Goal: Register for event/course

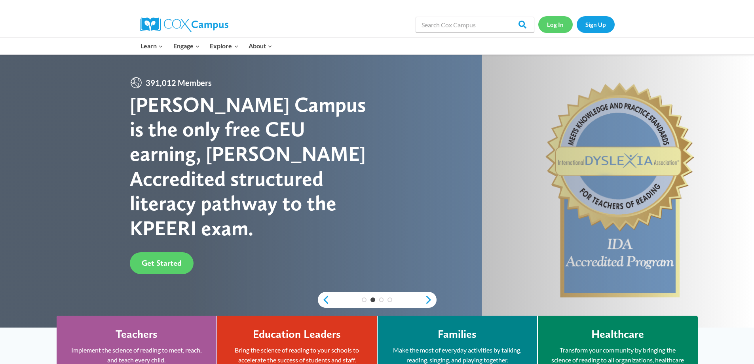
click at [563, 28] on link "Log In" at bounding box center [555, 24] width 34 height 16
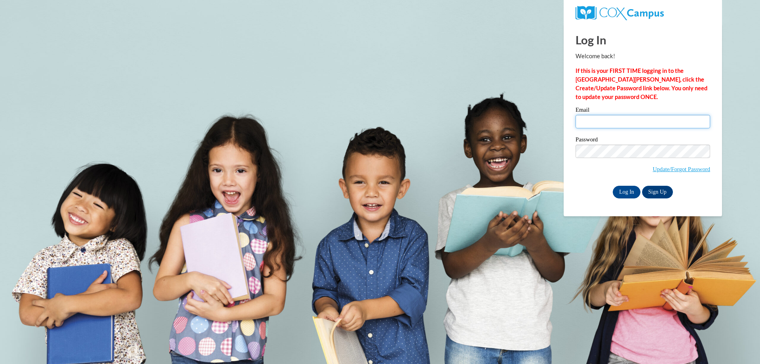
click at [639, 122] on input "Email" at bounding box center [643, 121] width 135 height 13
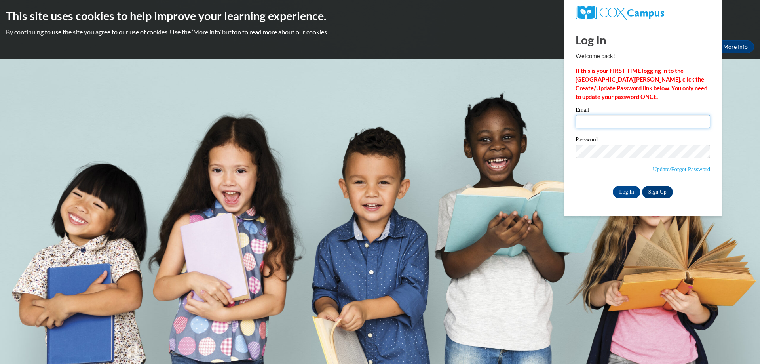
type input "laney.brandi.s@muscogee.k12.ga.us"
drag, startPoint x: 639, startPoint y: 127, endPoint x: 642, endPoint y: 142, distance: 15.2
click at [642, 142] on label "Password" at bounding box center [643, 141] width 135 height 8
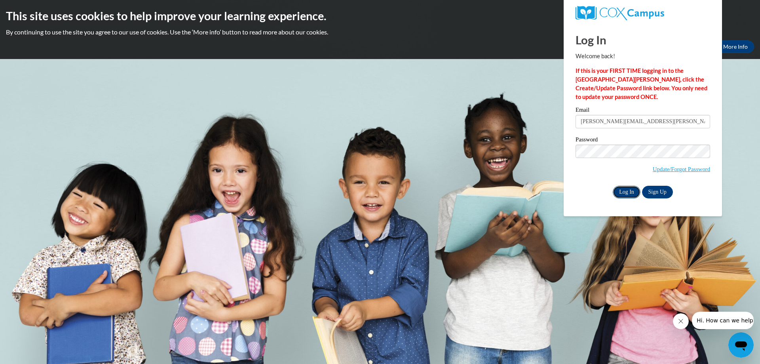
click at [626, 191] on input "Log In" at bounding box center [627, 192] width 28 height 13
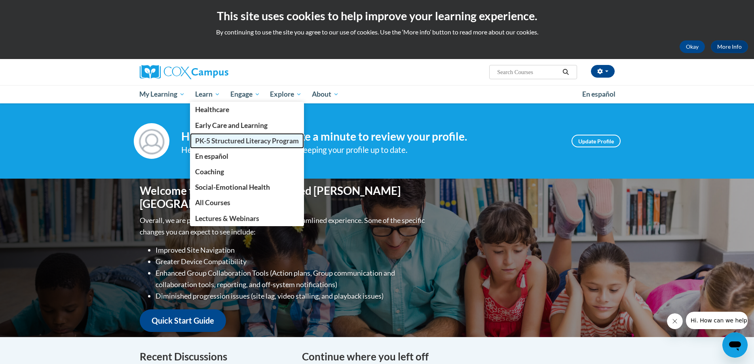
click at [215, 144] on span "PK-5 Structured Literacy Program" at bounding box center [247, 141] width 104 height 8
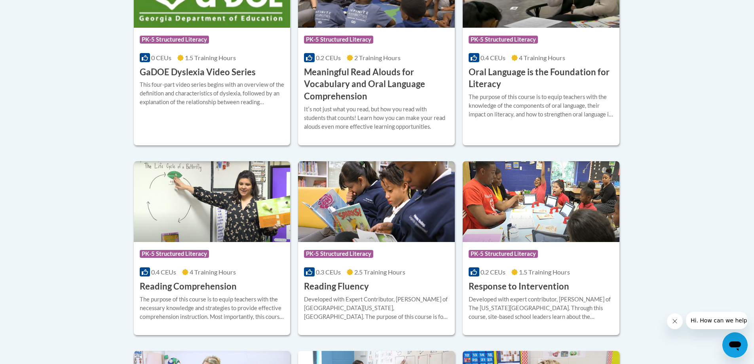
scroll to position [594, 0]
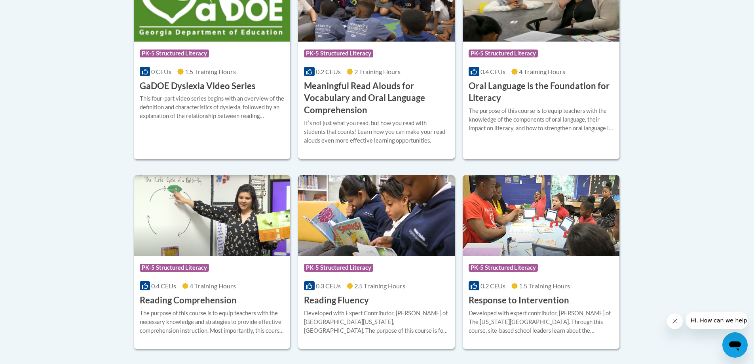
click at [402, 116] on h3 "Meaningful Read Alouds for Vocabulary and Oral Language Comprehension" at bounding box center [376, 98] width 145 height 36
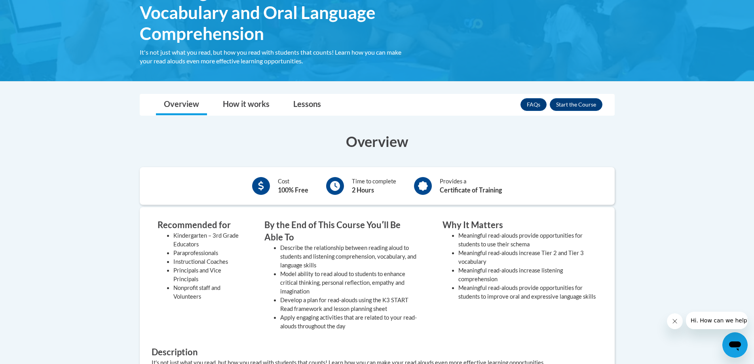
scroll to position [158, 0]
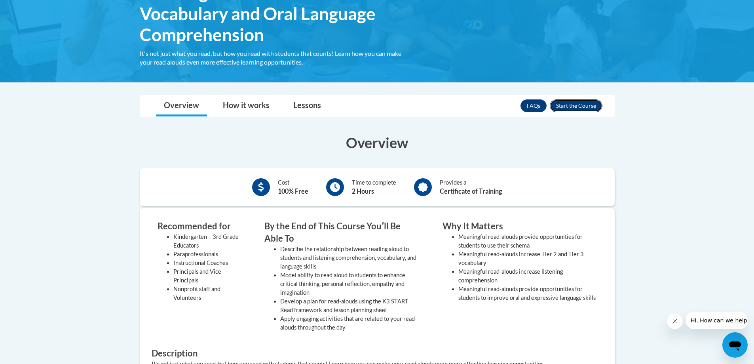
click at [573, 106] on button "Enroll" at bounding box center [576, 105] width 53 height 13
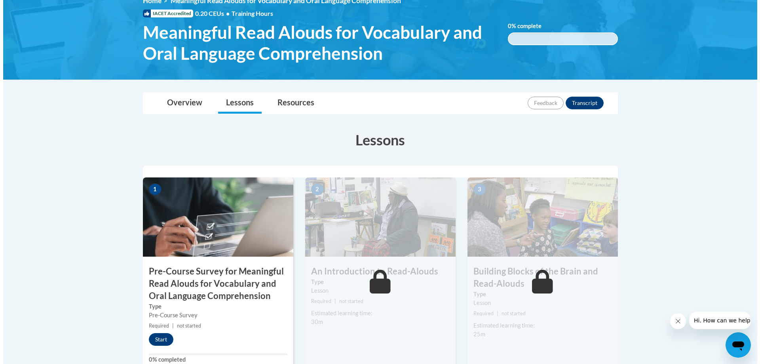
scroll to position [198, 0]
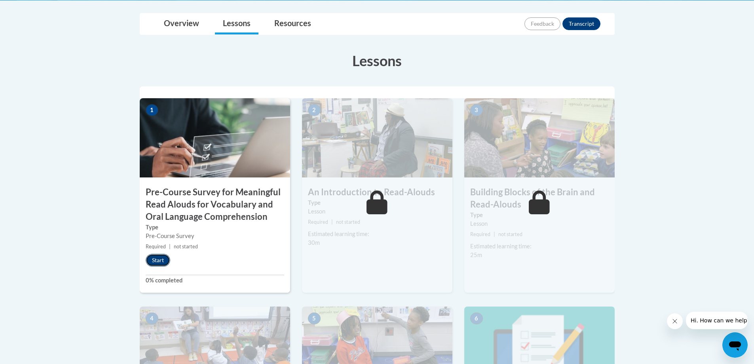
click at [156, 258] on button "Start" at bounding box center [158, 260] width 25 height 13
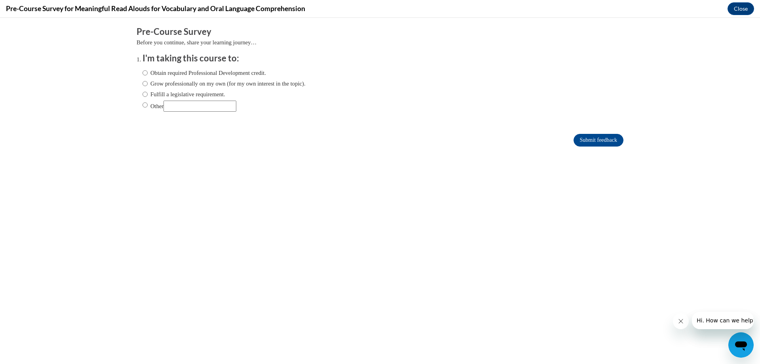
scroll to position [0, 0]
click at [174, 74] on label "Obtain required Professional Development credit." at bounding box center [205, 72] width 124 height 9
click at [148, 74] on input "Obtain required Professional Development credit." at bounding box center [145, 72] width 5 height 9
radio input "true"
click at [589, 141] on input "Submit feedback" at bounding box center [599, 140] width 50 height 13
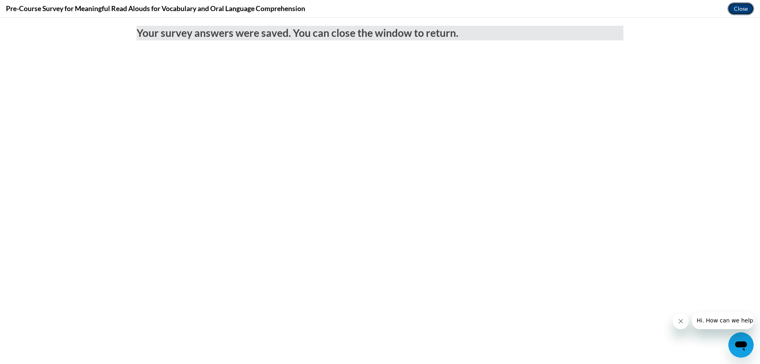
click at [740, 4] on button "Close" at bounding box center [741, 8] width 27 height 13
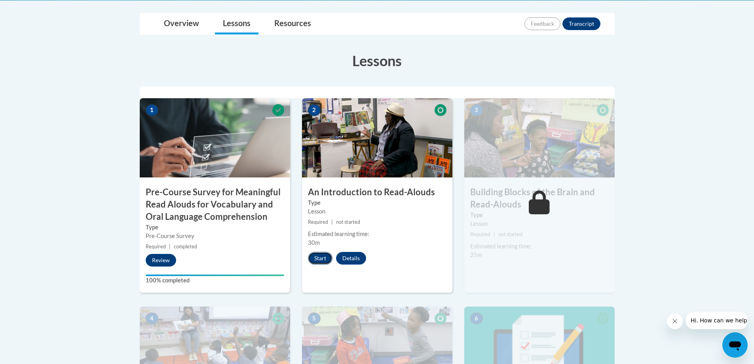
click at [317, 259] on button "Start" at bounding box center [320, 258] width 25 height 13
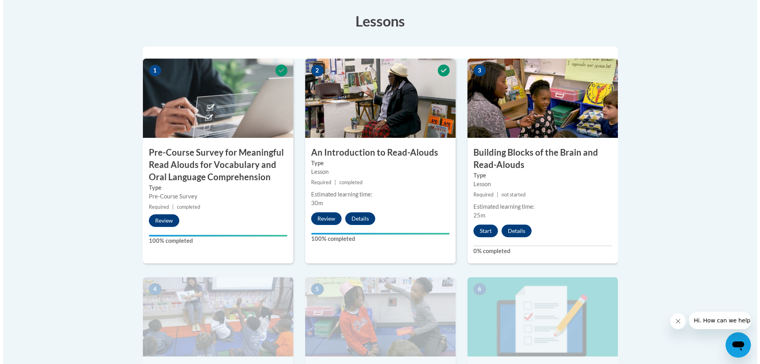
scroll to position [277, 0]
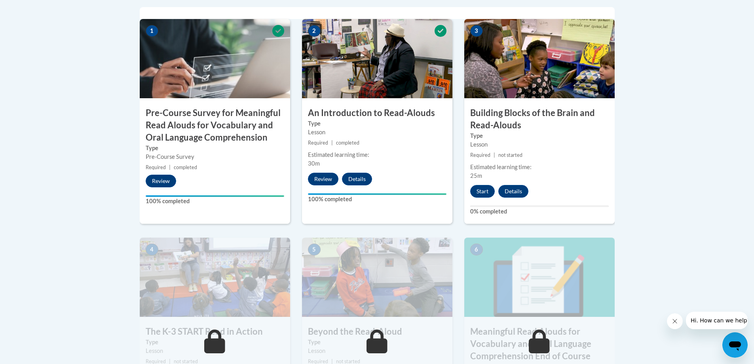
click at [565, 158] on small "Required | not started" at bounding box center [539, 155] width 150 height 9
click at [488, 192] on button "Start" at bounding box center [482, 191] width 25 height 13
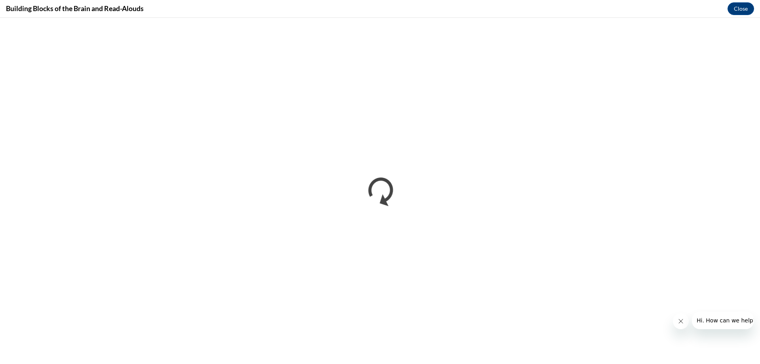
scroll to position [0, 0]
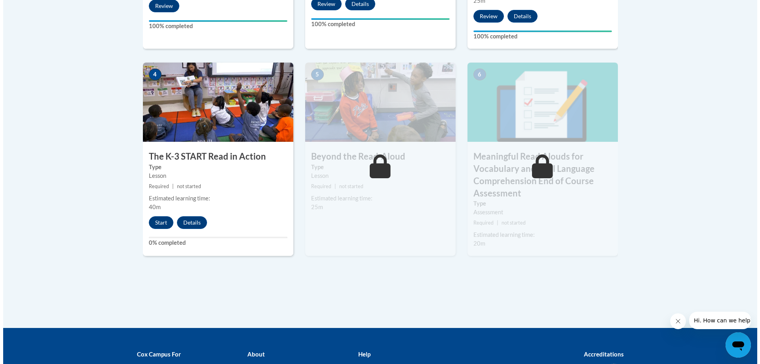
scroll to position [475, 0]
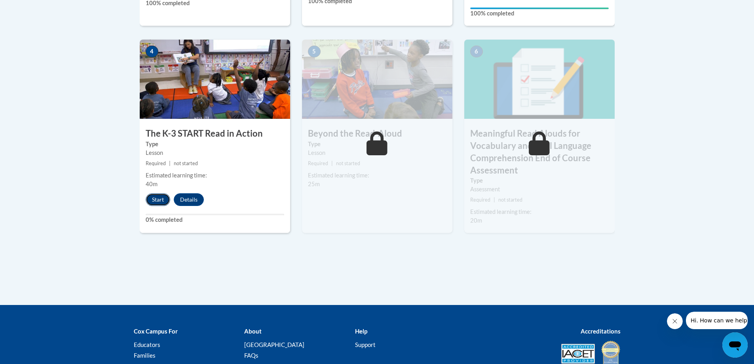
click at [162, 196] on button "Start" at bounding box center [158, 199] width 25 height 13
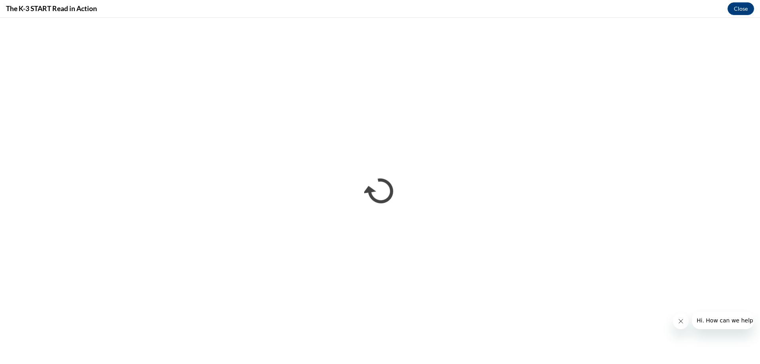
scroll to position [0, 0]
